Goal: Task Accomplishment & Management: Manage account settings

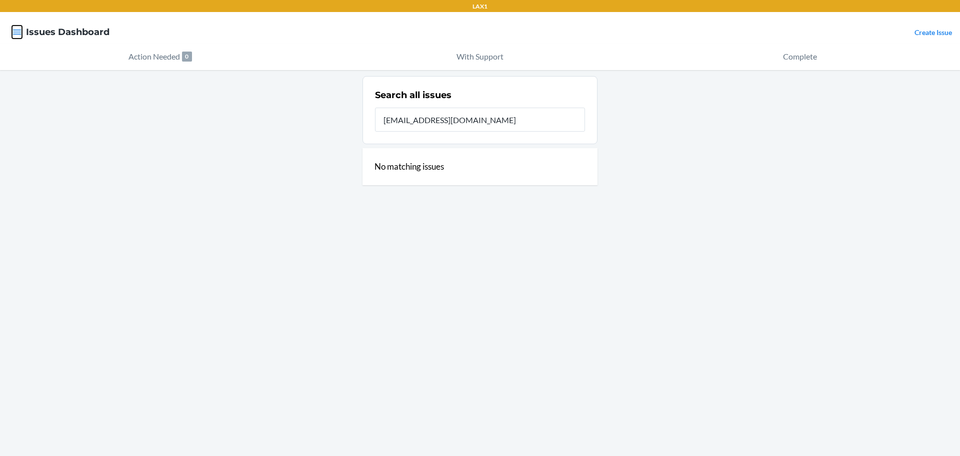
click at [14, 31] on icon "button" at bounding box center [17, 32] width 10 height 10
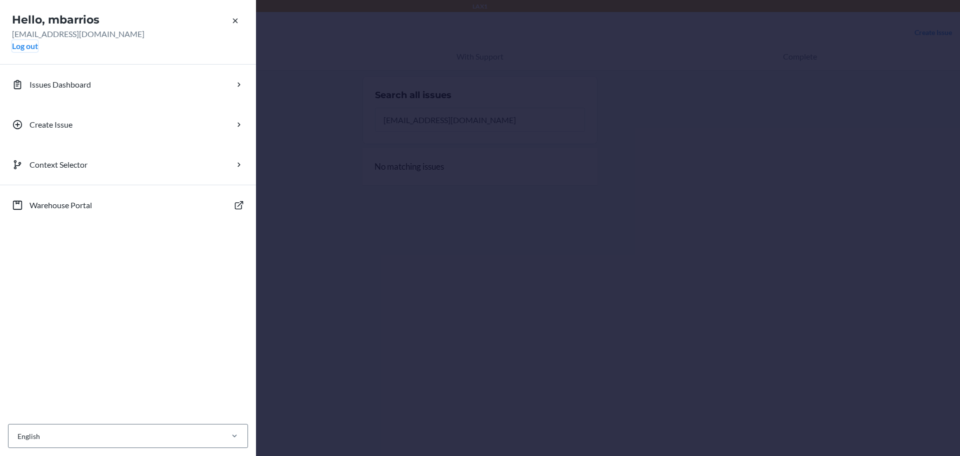
click at [23, 46] on button "Log out" at bounding box center [25, 46] width 26 height 12
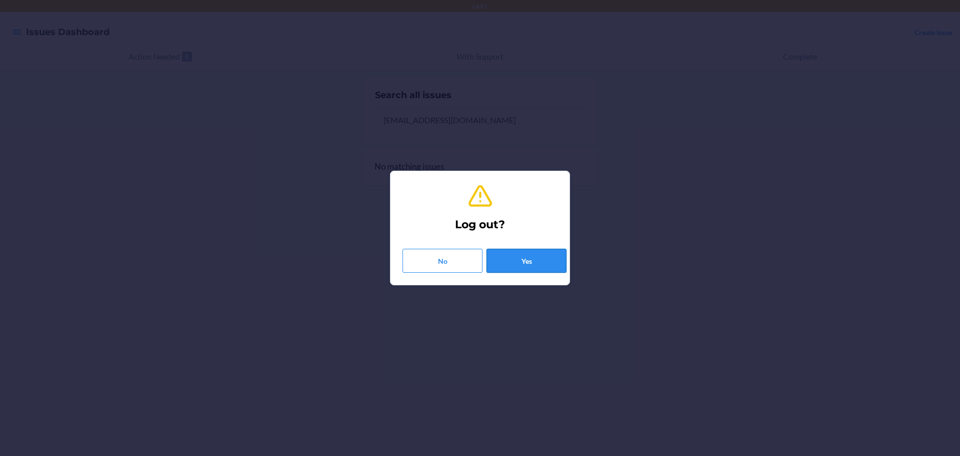
click at [533, 261] on button "Yes" at bounding box center [527, 261] width 80 height 24
